Goal: Navigation & Orientation: Go to known website

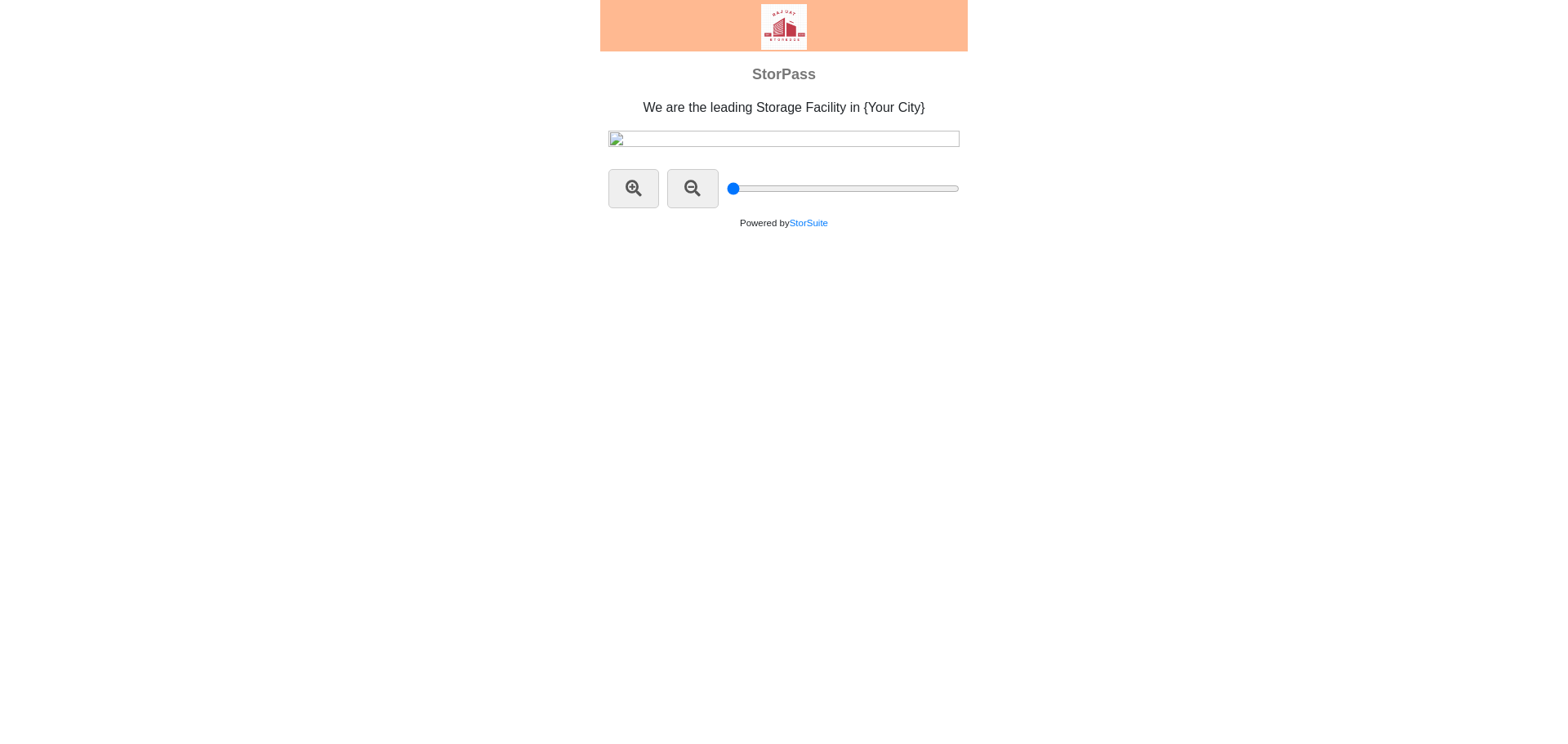
click at [357, 223] on div "StorPass We are the leading Storage Facility in {Your City}" at bounding box center [784, 126] width 1568 height 253
